Goal: Register for event/course

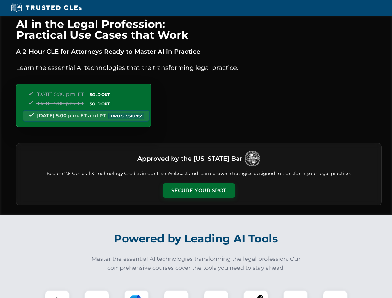
click at [199, 191] on button "Secure Your Spot" at bounding box center [199, 191] width 73 height 14
click at [57, 294] on img at bounding box center [57, 302] width 18 height 18
click at [97, 294] on div at bounding box center [96, 302] width 25 height 25
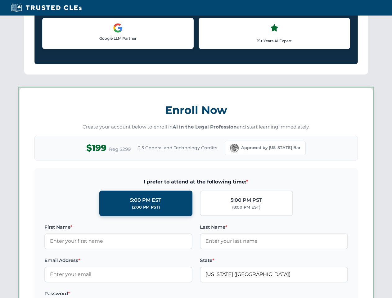
click at [176, 294] on label "Password *" at bounding box center [118, 293] width 148 height 7
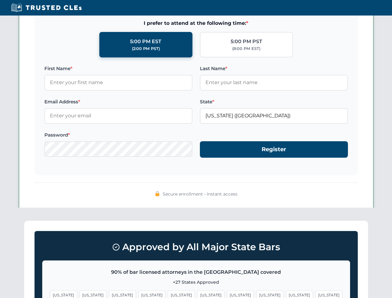
click at [286, 294] on span "[US_STATE]" at bounding box center [299, 295] width 27 height 9
